Goal: Task Accomplishment & Management: Use online tool/utility

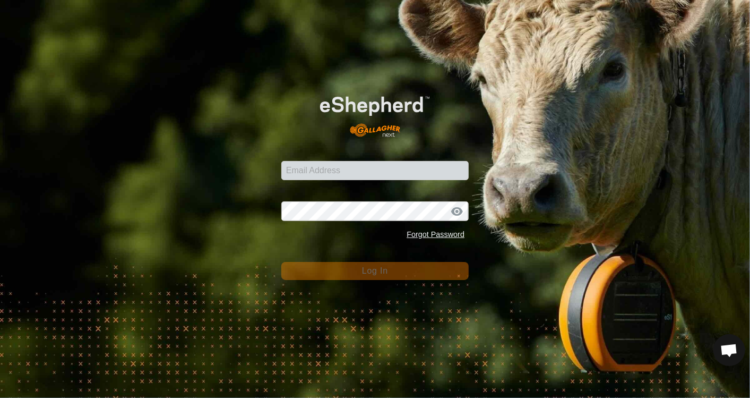
scroll to position [3931, 0]
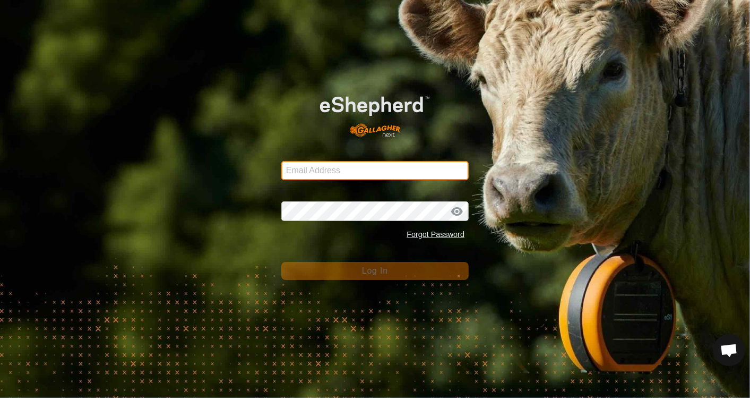
type input "[PERSON_NAME][EMAIL_ADDRESS][PERSON_NAME][DOMAIN_NAME]"
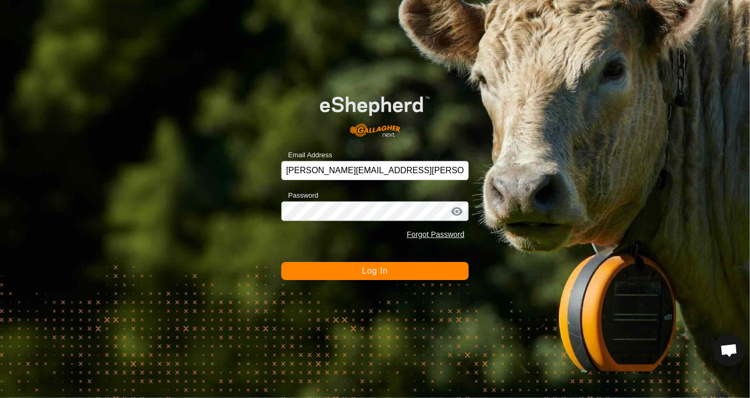
click at [369, 269] on span "Log In" at bounding box center [375, 270] width 26 height 9
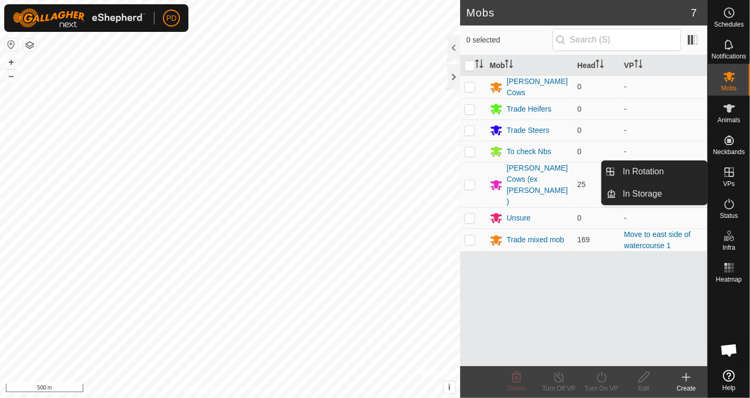
click at [733, 172] on icon at bounding box center [730, 172] width 10 height 10
click at [731, 176] on icon at bounding box center [730, 172] width 10 height 10
click at [685, 172] on link "In Rotation" at bounding box center [662, 171] width 91 height 21
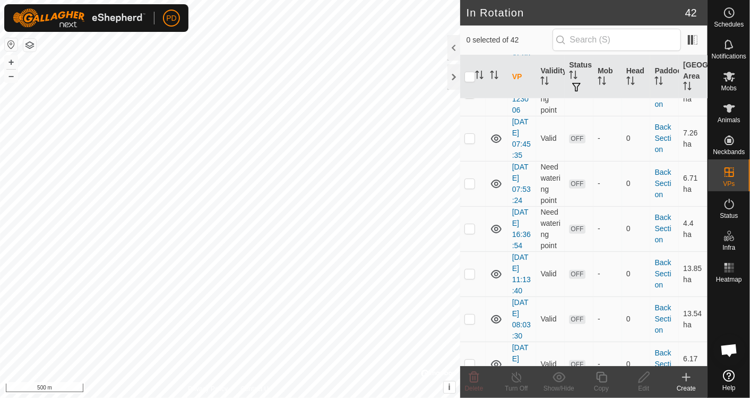
scroll to position [816, 0]
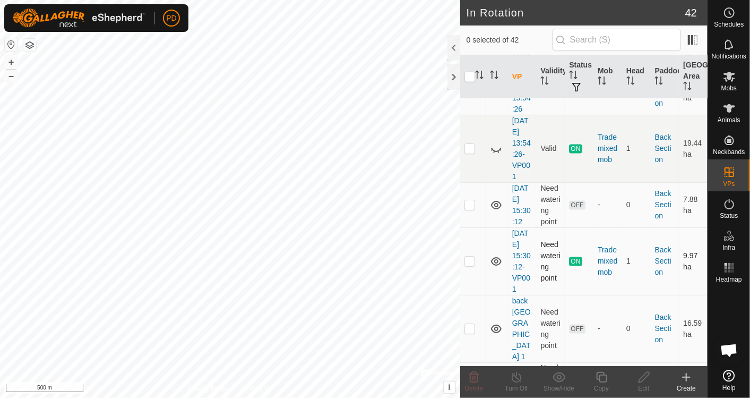
checkbox input "true"
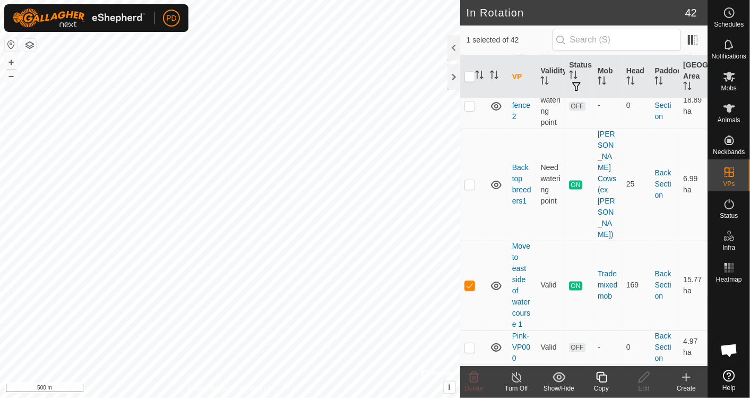
scroll to position [1100, 0]
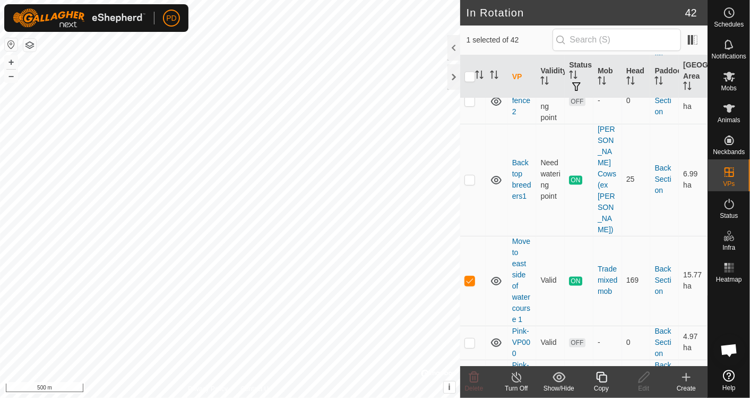
click at [601, 378] on icon at bounding box center [601, 377] width 13 height 13
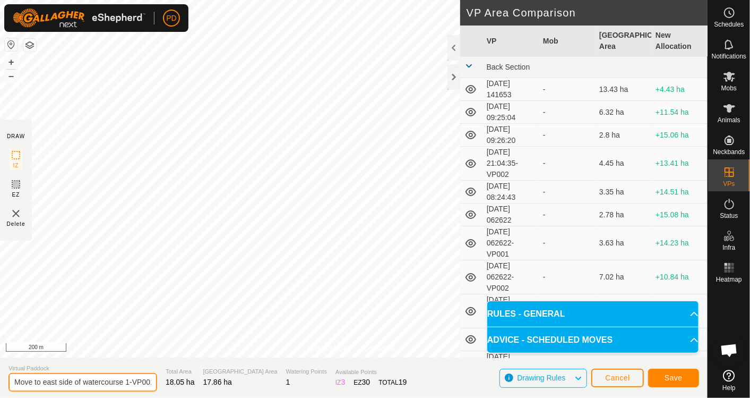
click at [128, 379] on input "Move to east side of watercourse 1-VP001" at bounding box center [82, 382] width 149 height 19
type input "Move to east side of watercourse 2-VP001"
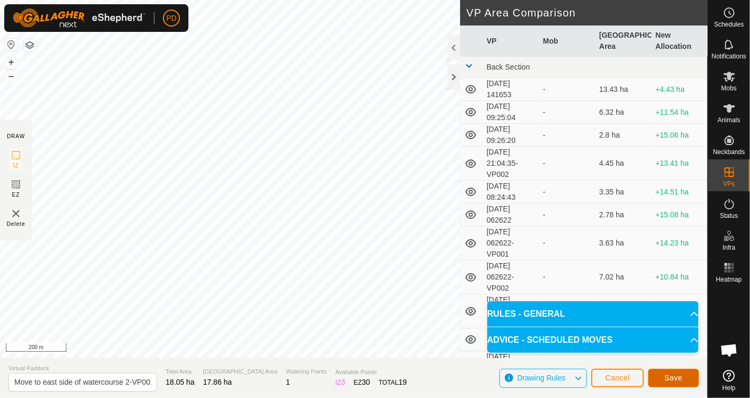
click at [672, 376] on span "Save" at bounding box center [674, 377] width 18 height 8
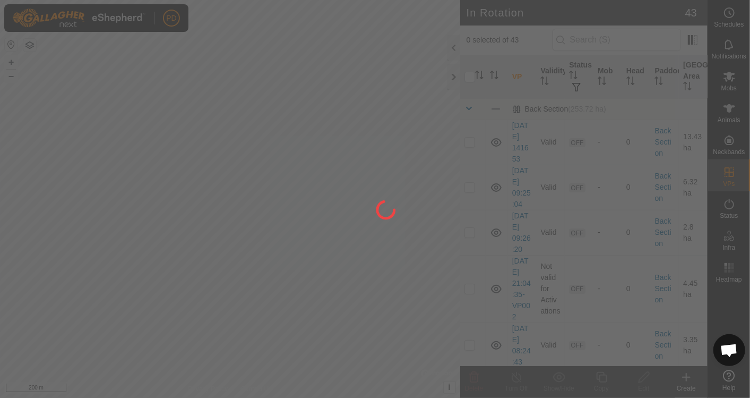
click at [730, 81] on div at bounding box center [375, 199] width 750 height 398
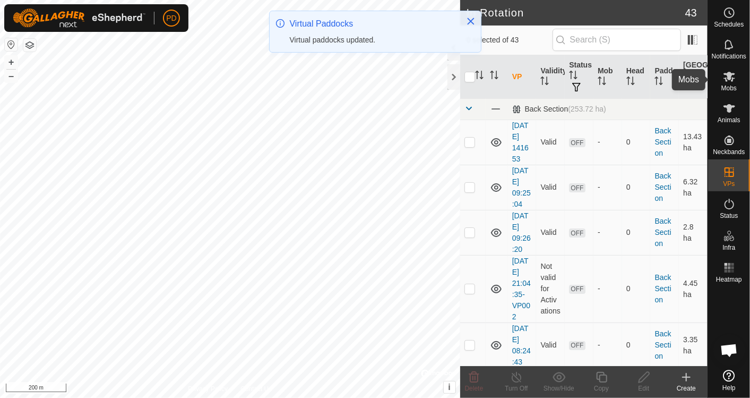
click at [730, 81] on icon at bounding box center [729, 76] width 13 height 13
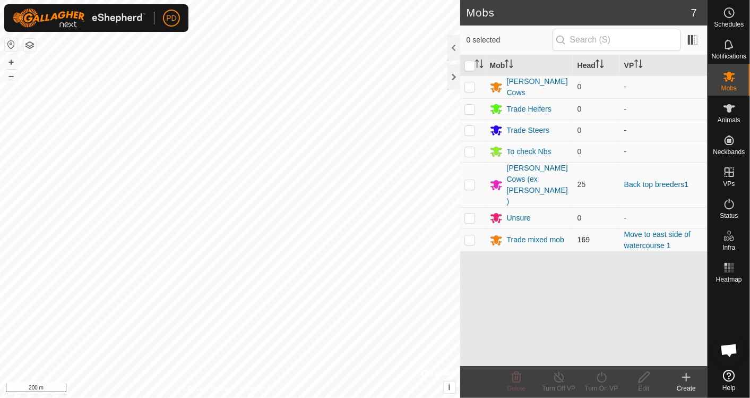
click at [472, 235] on p-checkbox at bounding box center [470, 239] width 11 height 8
checkbox input "true"
click at [593, 374] on turn-on-svg-icon at bounding box center [601, 377] width 42 height 13
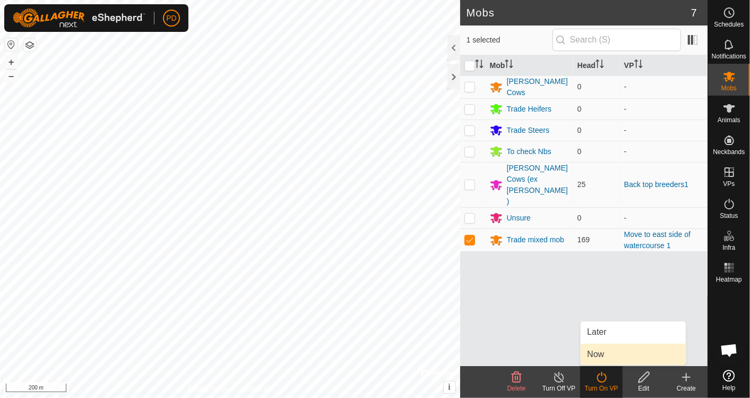
click at [601, 358] on link "Now" at bounding box center [633, 354] width 105 height 21
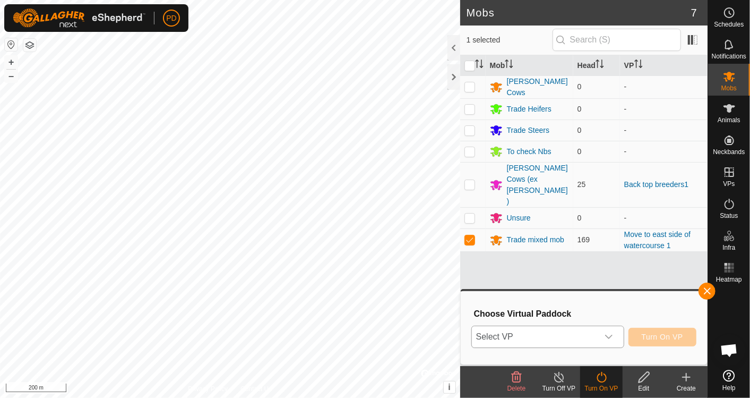
click at [610, 334] on icon "dropdown trigger" at bounding box center [609, 336] width 8 height 8
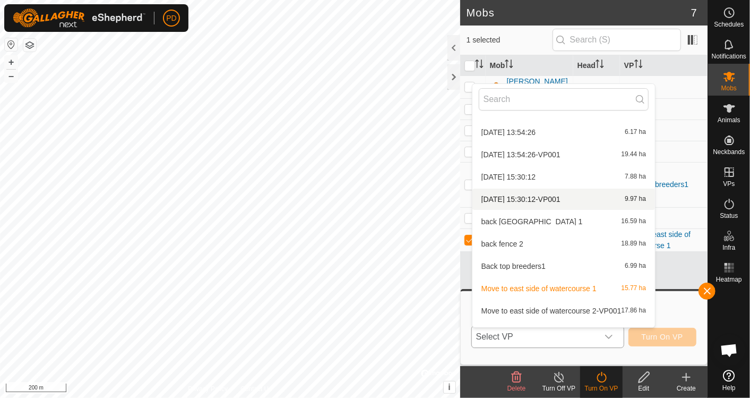
scroll to position [407, 0]
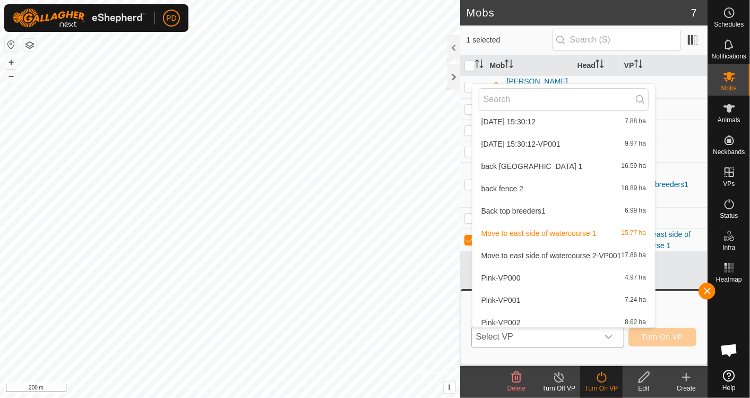
click at [588, 258] on li "Move to east side of watercourse 2-VP001 17.86 ha" at bounding box center [564, 255] width 183 height 21
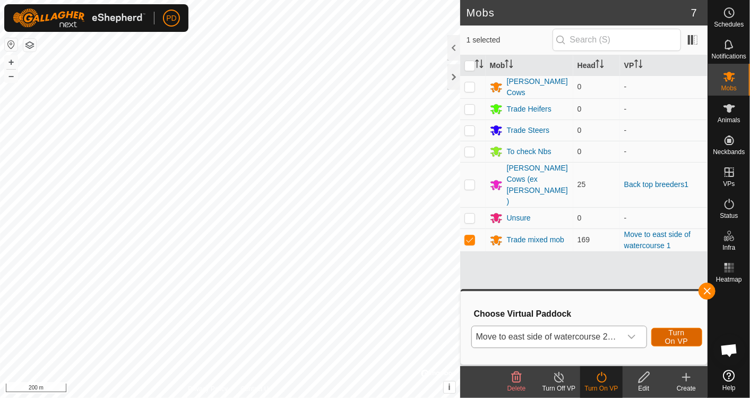
click at [682, 335] on span "Turn On VP" at bounding box center [677, 336] width 24 height 17
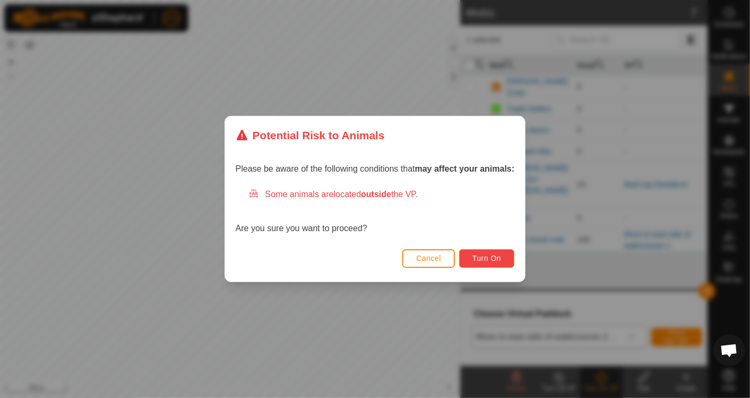
click at [492, 260] on span "Turn On" at bounding box center [487, 258] width 29 height 8
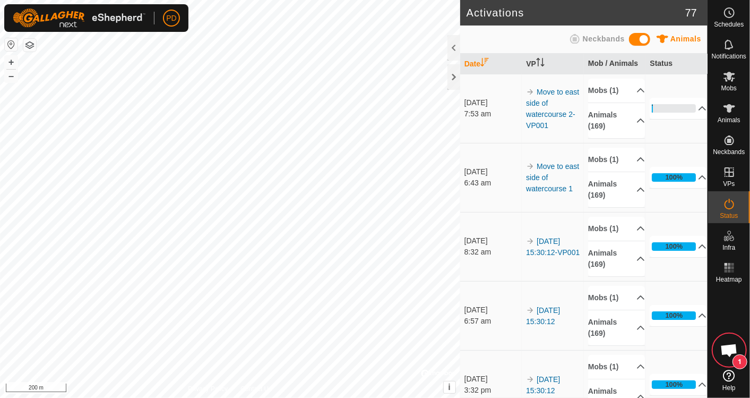
scroll to position [4006, 0]
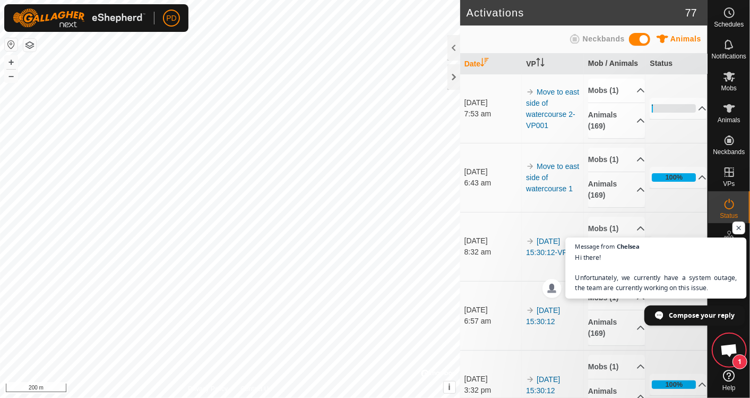
click at [638, 263] on span "Hi there! Unfortunately, we currently have a system outage, the team are curren…" at bounding box center [657, 272] width 162 height 41
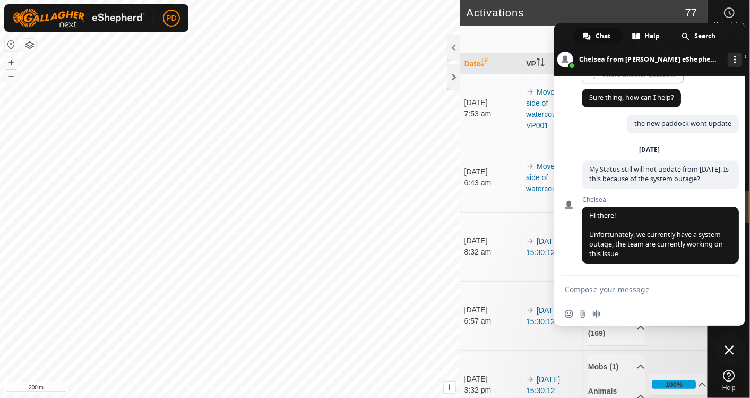
click at [731, 347] on span "Close chat" at bounding box center [730, 350] width 10 height 10
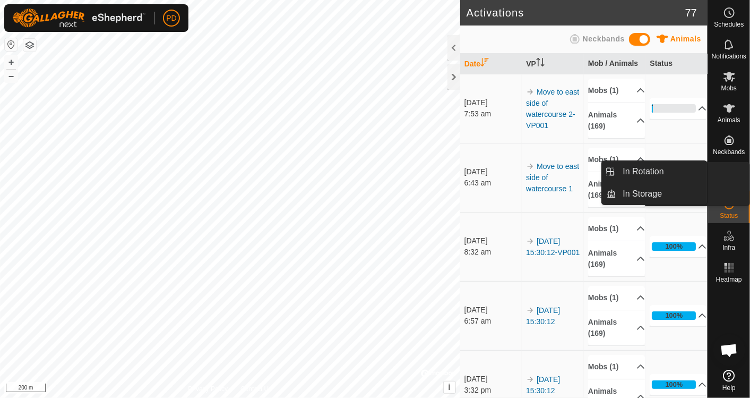
click at [731, 174] on icon at bounding box center [729, 172] width 13 height 13
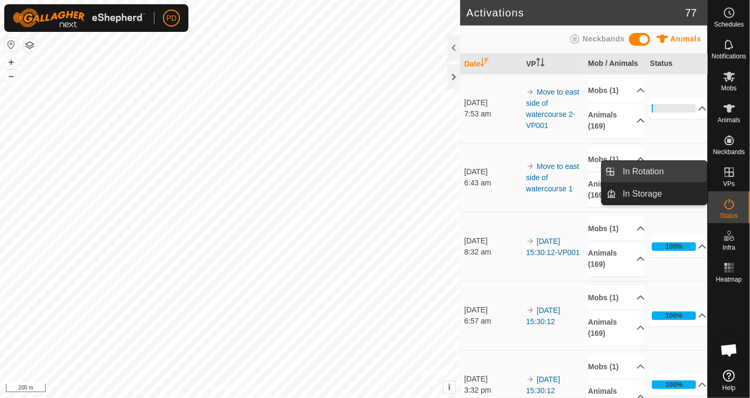
click at [668, 168] on link "In Rotation" at bounding box center [662, 171] width 91 height 21
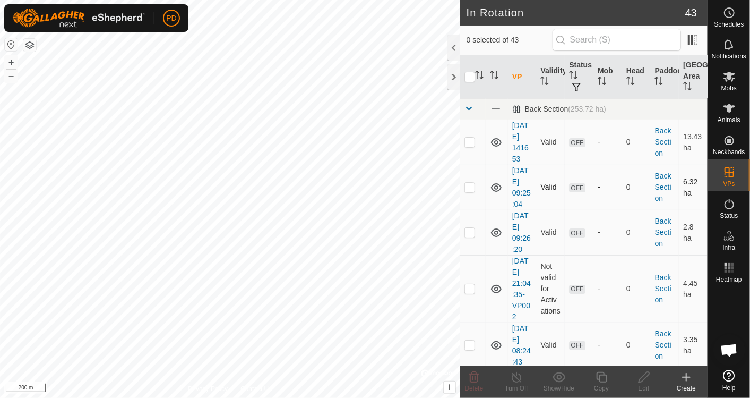
checkbox input "true"
click at [603, 383] on div "Copy" at bounding box center [601, 388] width 42 height 10
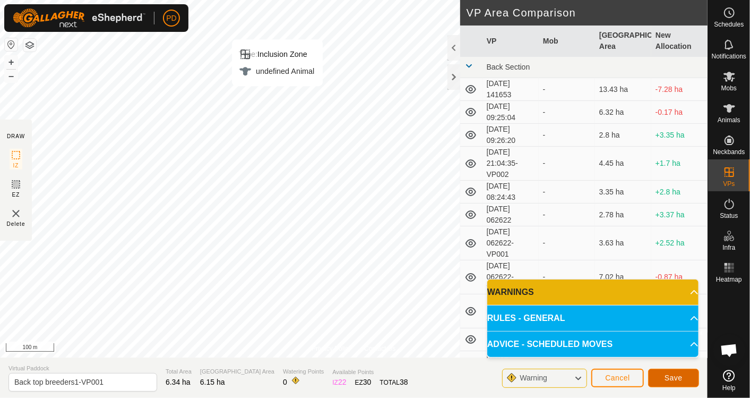
click at [670, 374] on span "Save" at bounding box center [674, 377] width 18 height 8
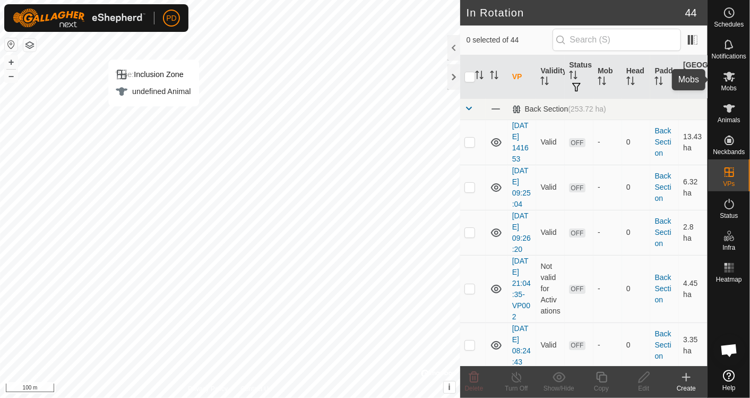
click at [733, 87] on span "Mobs" at bounding box center [729, 88] width 15 height 6
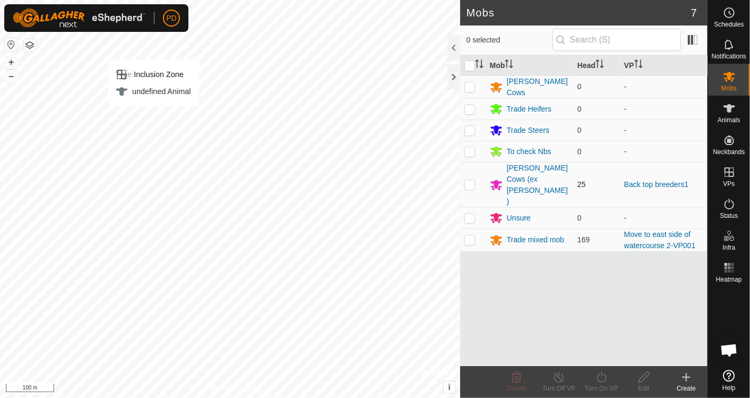
click at [468, 180] on p-checkbox at bounding box center [470, 184] width 11 height 8
checkbox input "true"
click at [597, 378] on icon at bounding box center [601, 377] width 13 height 13
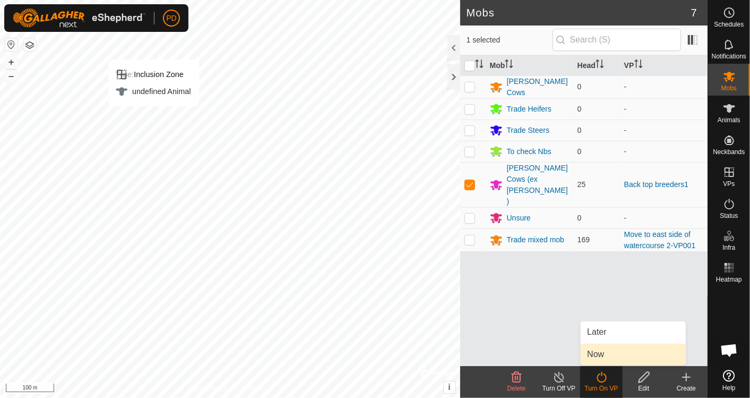
click at [606, 353] on link "Now" at bounding box center [633, 354] width 105 height 21
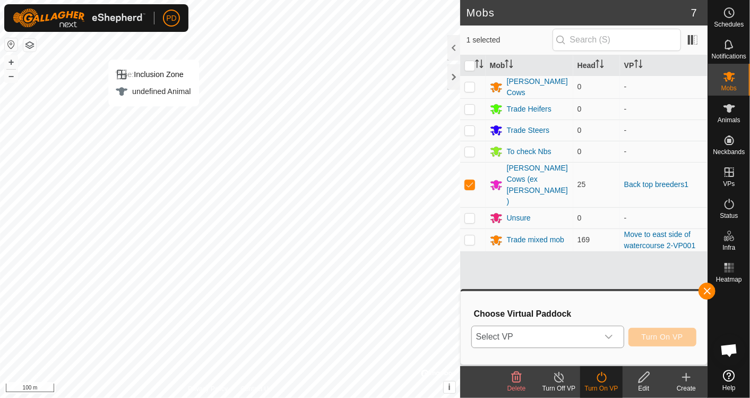
click at [536, 332] on span "Select VP" at bounding box center [535, 336] width 126 height 21
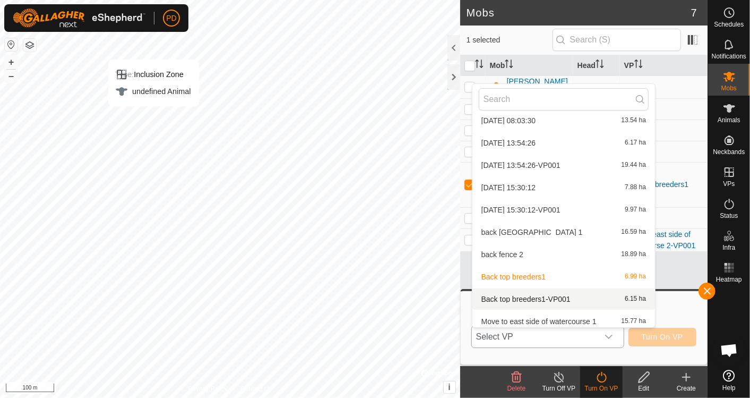
scroll to position [346, 0]
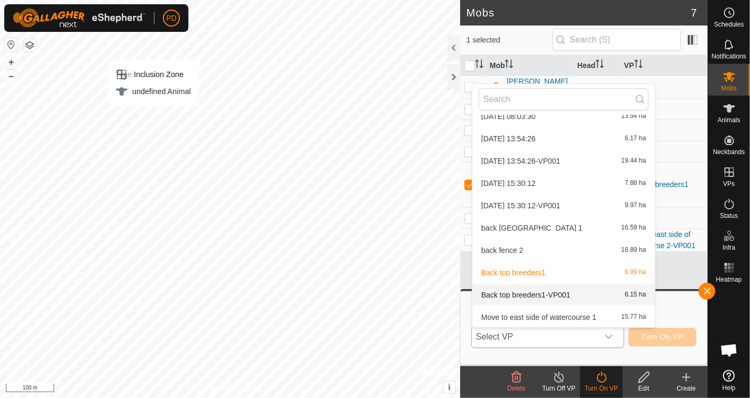
click at [517, 290] on li "Back top breeders1-VP001 6.15 ha" at bounding box center [564, 294] width 183 height 21
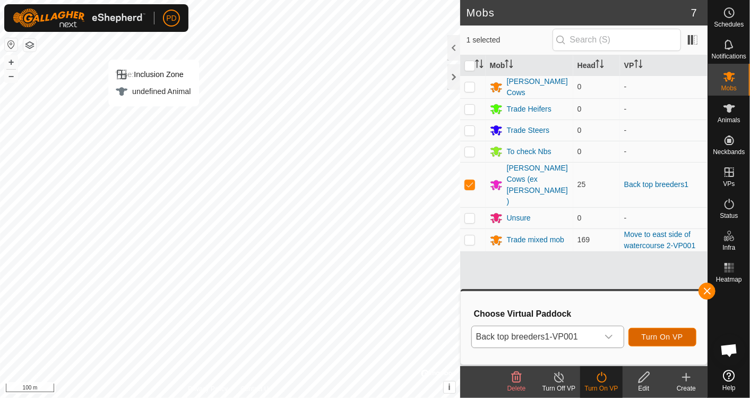
click at [659, 336] on span "Turn On VP" at bounding box center [662, 336] width 41 height 8
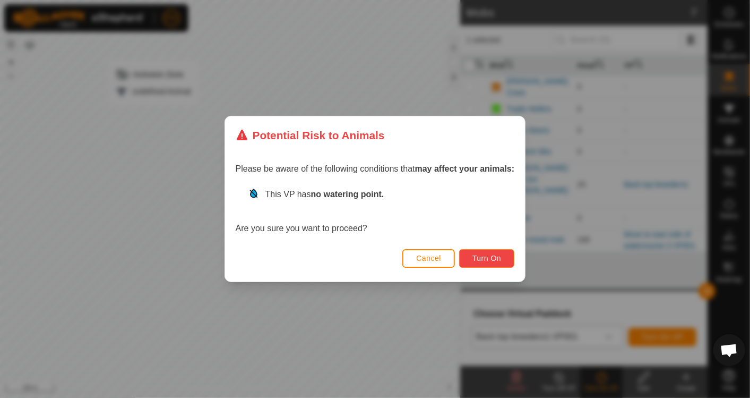
click at [489, 254] on span "Turn On" at bounding box center [487, 258] width 29 height 8
